Goal: Information Seeking & Learning: Learn about a topic

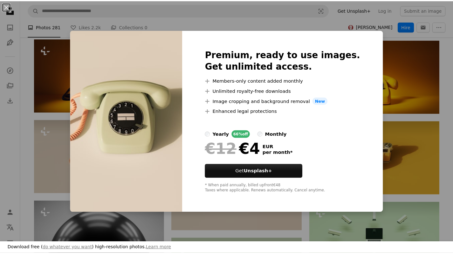
scroll to position [5688, 0]
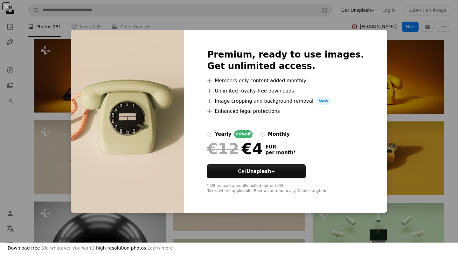
click at [27, 131] on div "An X shape Download free ( do whatever you want ) high-resolution photos. Learn…" at bounding box center [229, 127] width 458 height 254
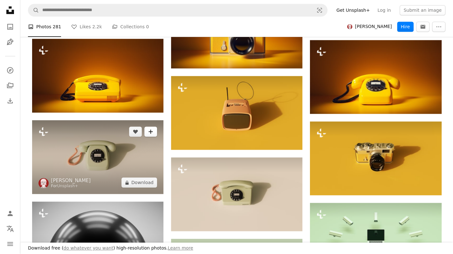
click at [150, 134] on icon "A plus sign" at bounding box center [150, 131] width 5 height 5
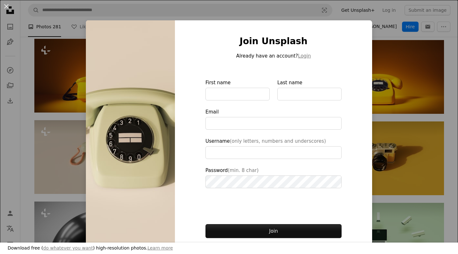
drag, startPoint x: 200, startPoint y: 28, endPoint x: 196, endPoint y: 73, distance: 45.3
click at [234, 7] on div "An X shape Download free ( do whatever you want ) high-resolution photos. Learn…" at bounding box center [229, 127] width 458 height 254
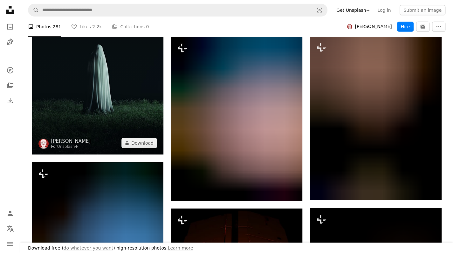
scroll to position [7944, 0]
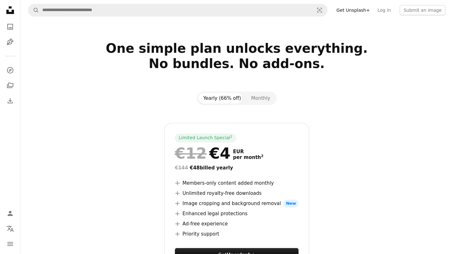
click at [383, 35] on div at bounding box center [236, 30] width 432 height 20
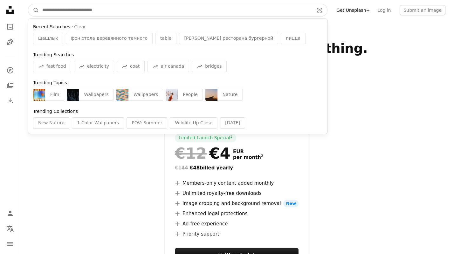
click at [293, 7] on input "Find visuals sitewide" at bounding box center [175, 10] width 273 height 12
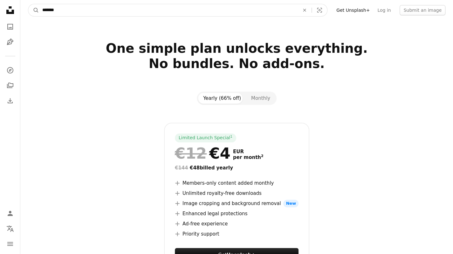
type input "*******"
click at [28, 4] on button "A magnifying glass" at bounding box center [33, 10] width 11 height 12
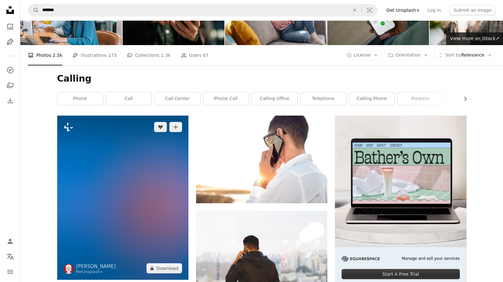
scroll to position [141, 0]
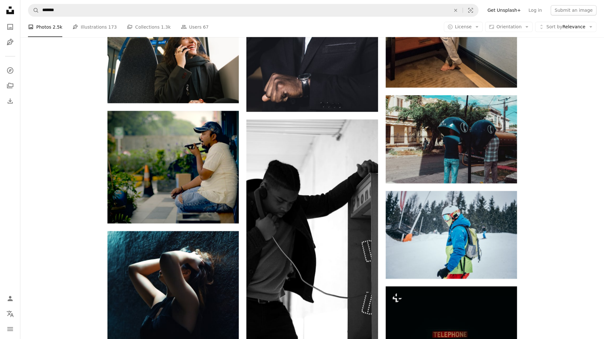
scroll to position [4738, 0]
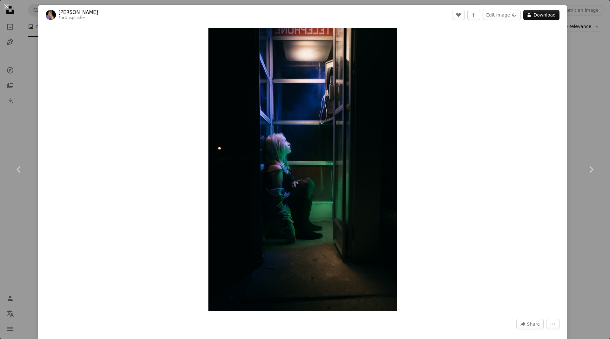
click at [452, 91] on div "An X shape Chevron left Chevron right [PERSON_NAME] For Unsplash+ A heart A plu…" at bounding box center [305, 169] width 610 height 339
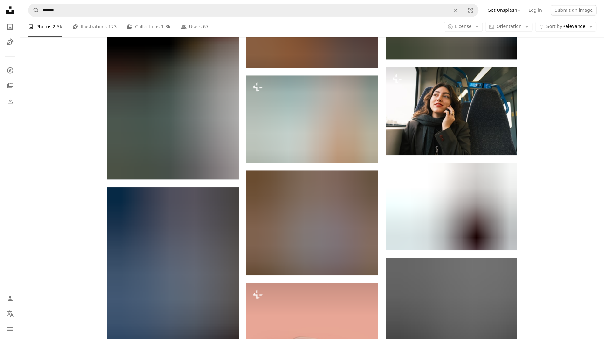
scroll to position [1814, 0]
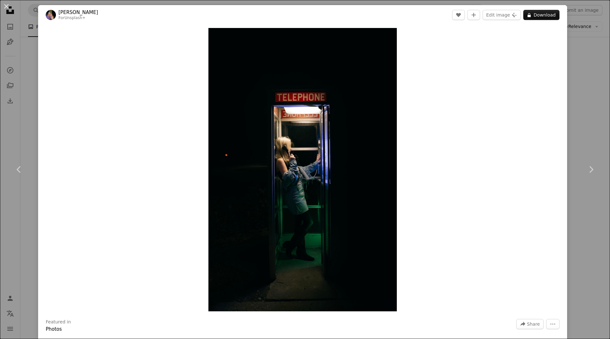
click at [452, 73] on div "An X shape Chevron left Chevron right [PERSON_NAME] For Unsplash+ A heart A plu…" at bounding box center [305, 169] width 610 height 339
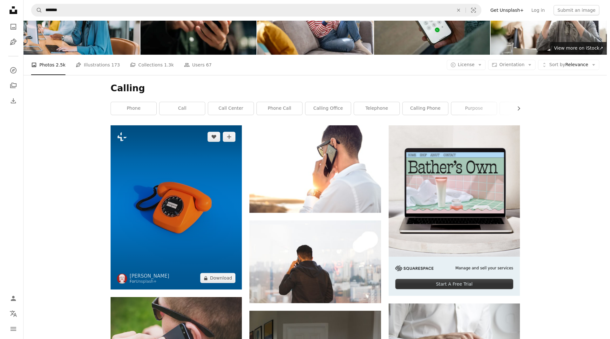
scroll to position [85, 0]
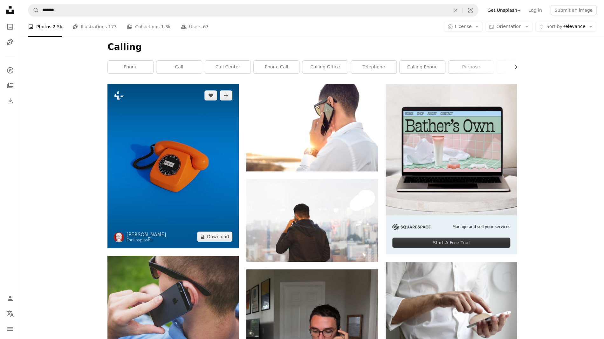
click at [173, 162] on img at bounding box center [172, 166] width 131 height 164
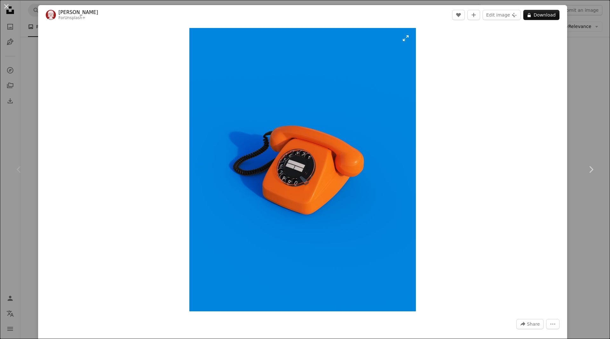
click at [403, 38] on img "Zoom in on this image" at bounding box center [302, 169] width 227 height 283
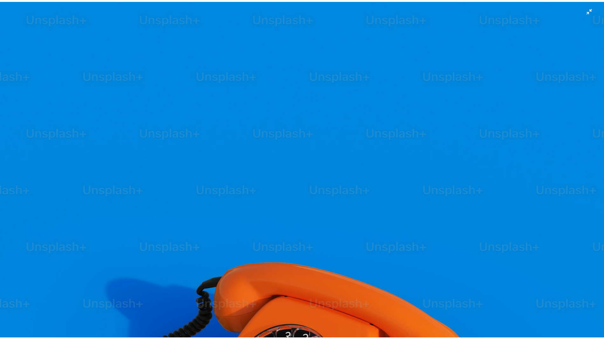
scroll to position [204, 0]
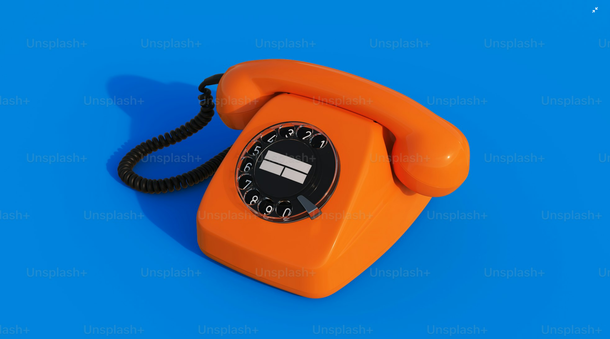
click at [452, 10] on img "Zoom out on this image" at bounding box center [305, 178] width 611 height 764
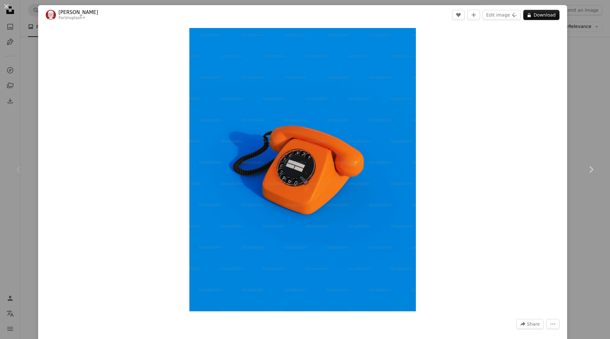
click at [452, 80] on div "An X shape Chevron left Chevron right [PERSON_NAME] For Unsplash+ A heart A plu…" at bounding box center [305, 169] width 610 height 339
